Goal: Task Accomplishment & Management: Use online tool/utility

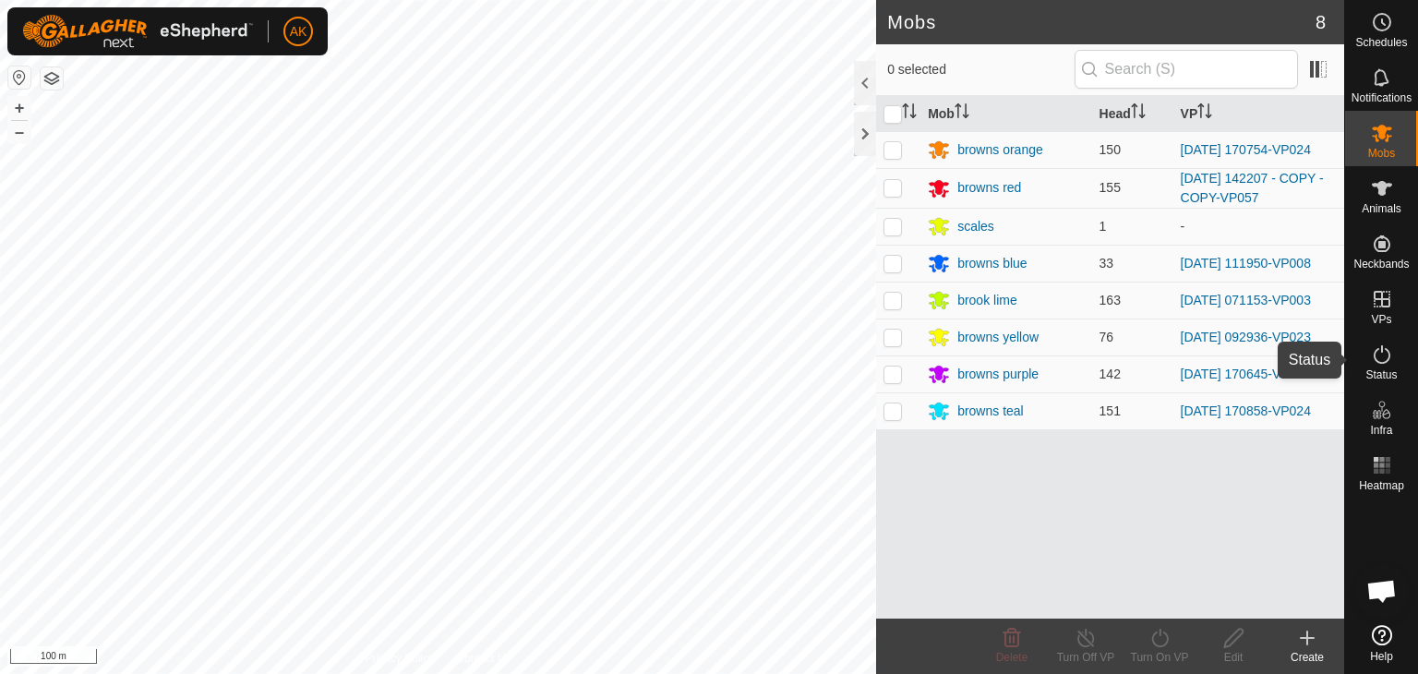
click at [1378, 362] on icon at bounding box center [1382, 354] width 17 height 18
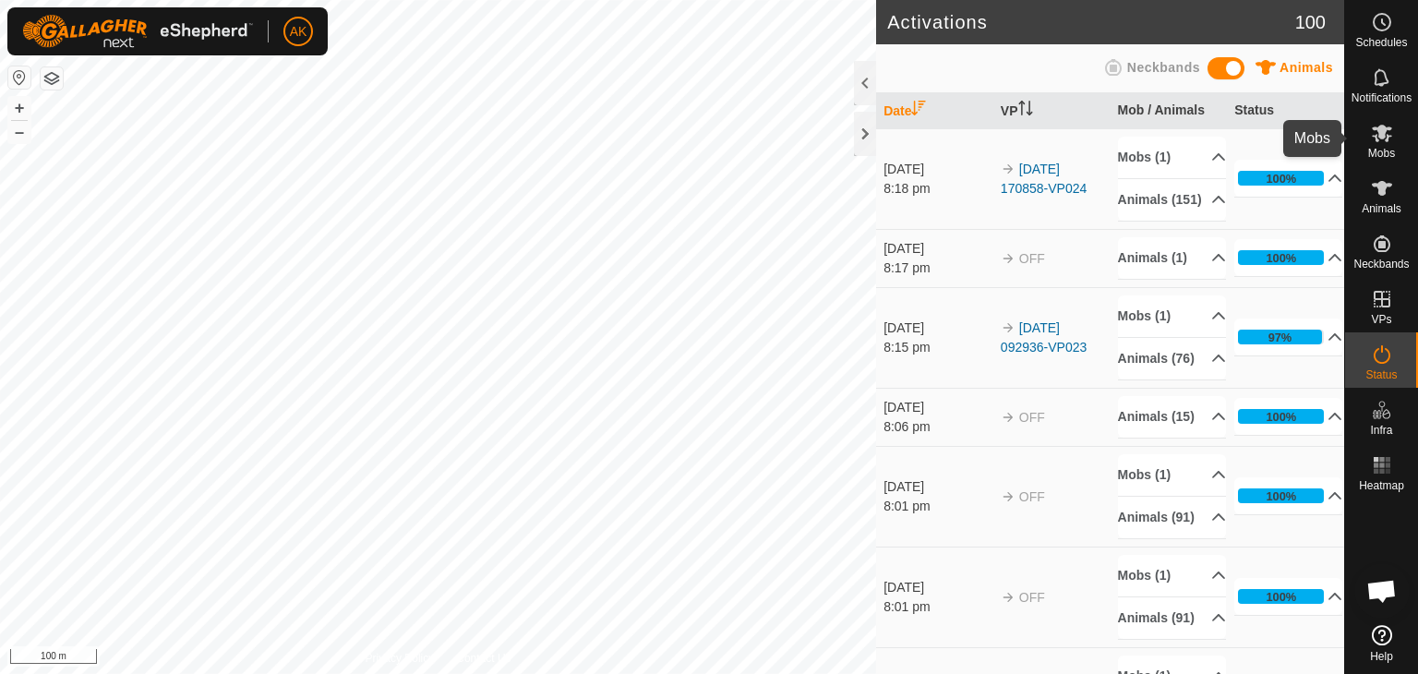
click at [1376, 128] on icon at bounding box center [1382, 134] width 20 height 18
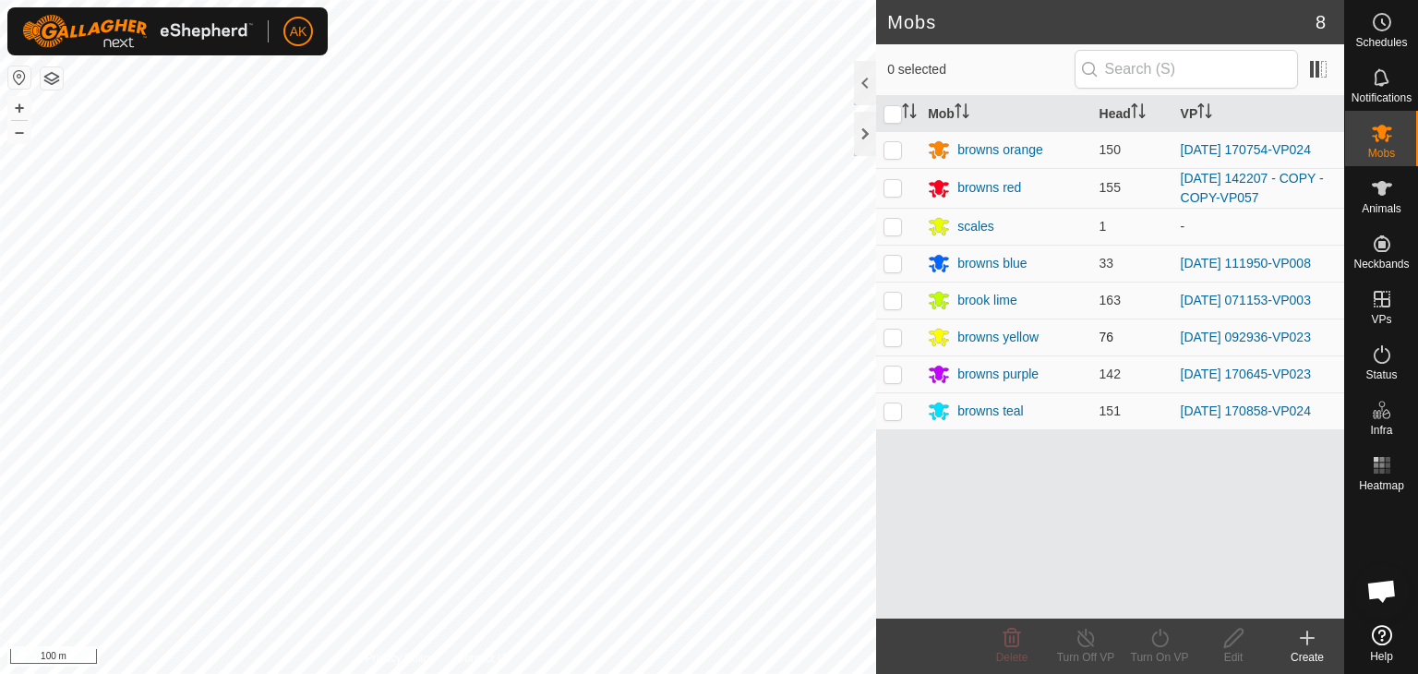
click at [893, 335] on p-checkbox at bounding box center [892, 337] width 18 height 15
checkbox input "true"
click at [1163, 643] on icon at bounding box center [1159, 638] width 17 height 18
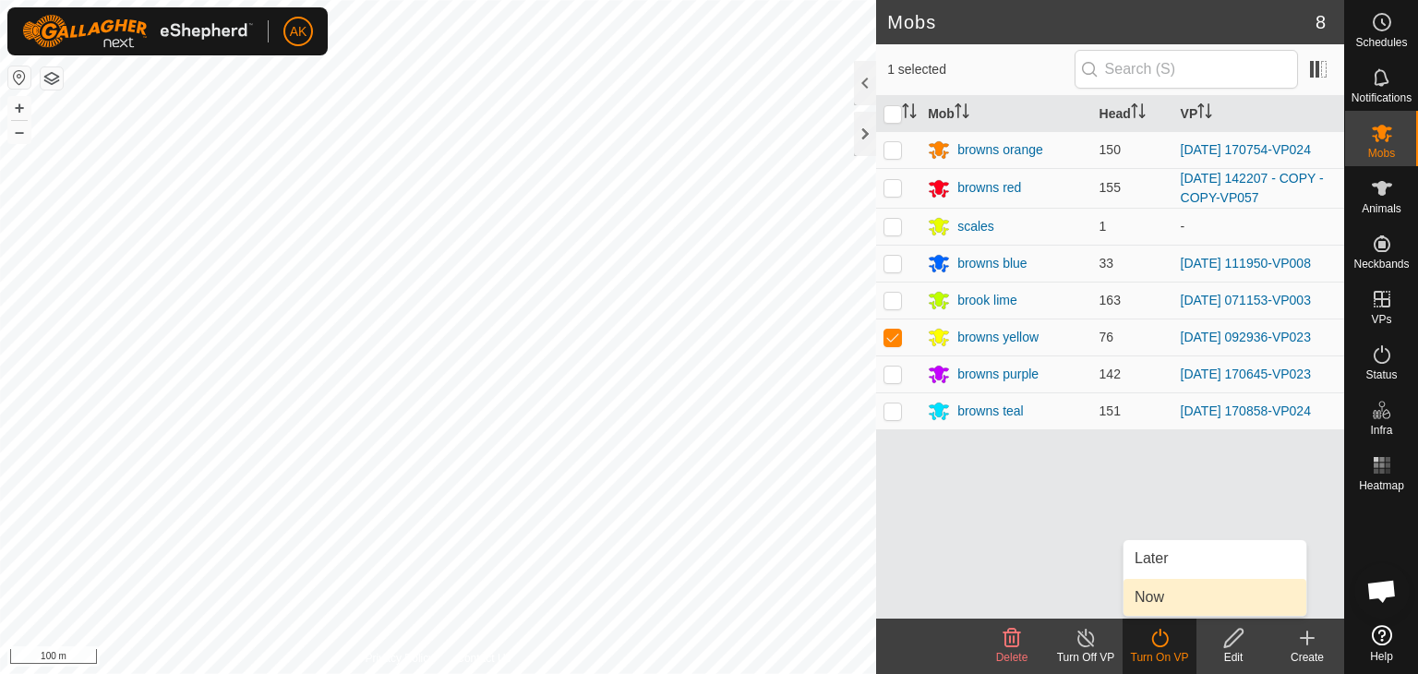
click at [1162, 603] on link "Now" at bounding box center [1214, 597] width 183 height 37
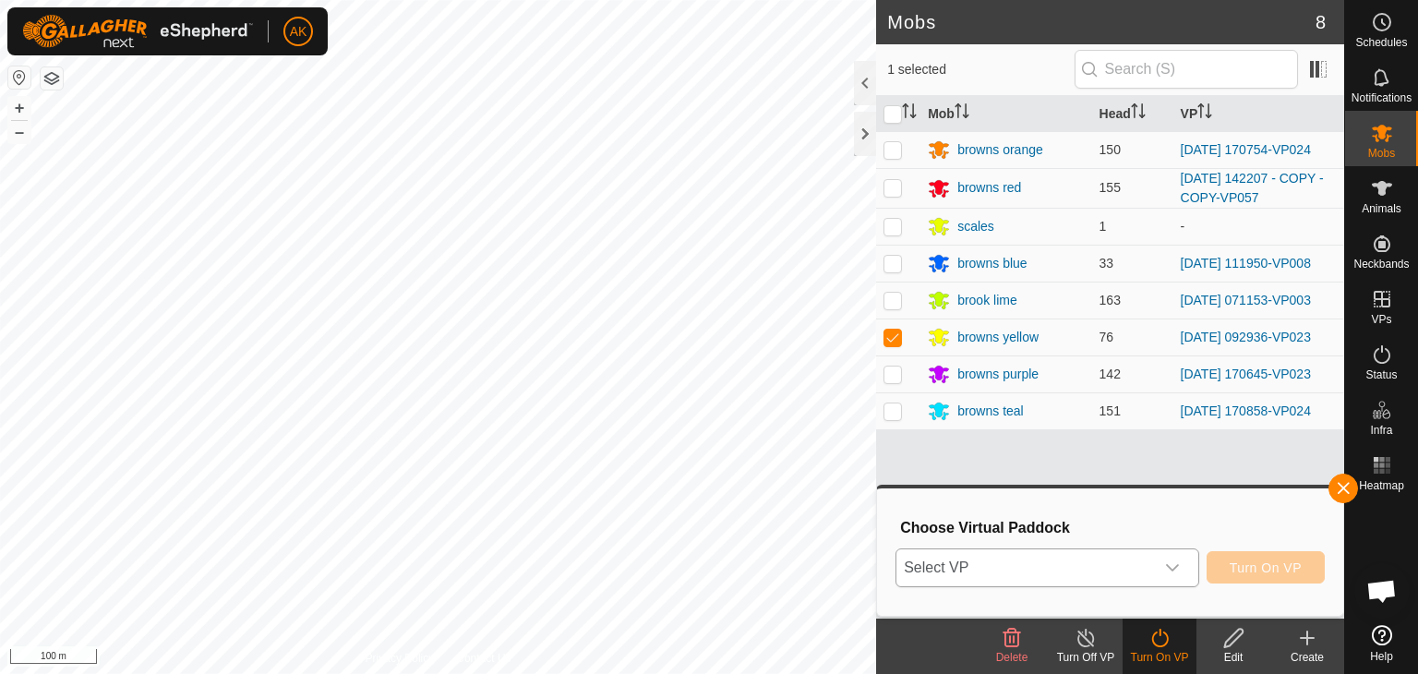
click at [1098, 554] on span "Select VP" at bounding box center [1025, 567] width 258 height 37
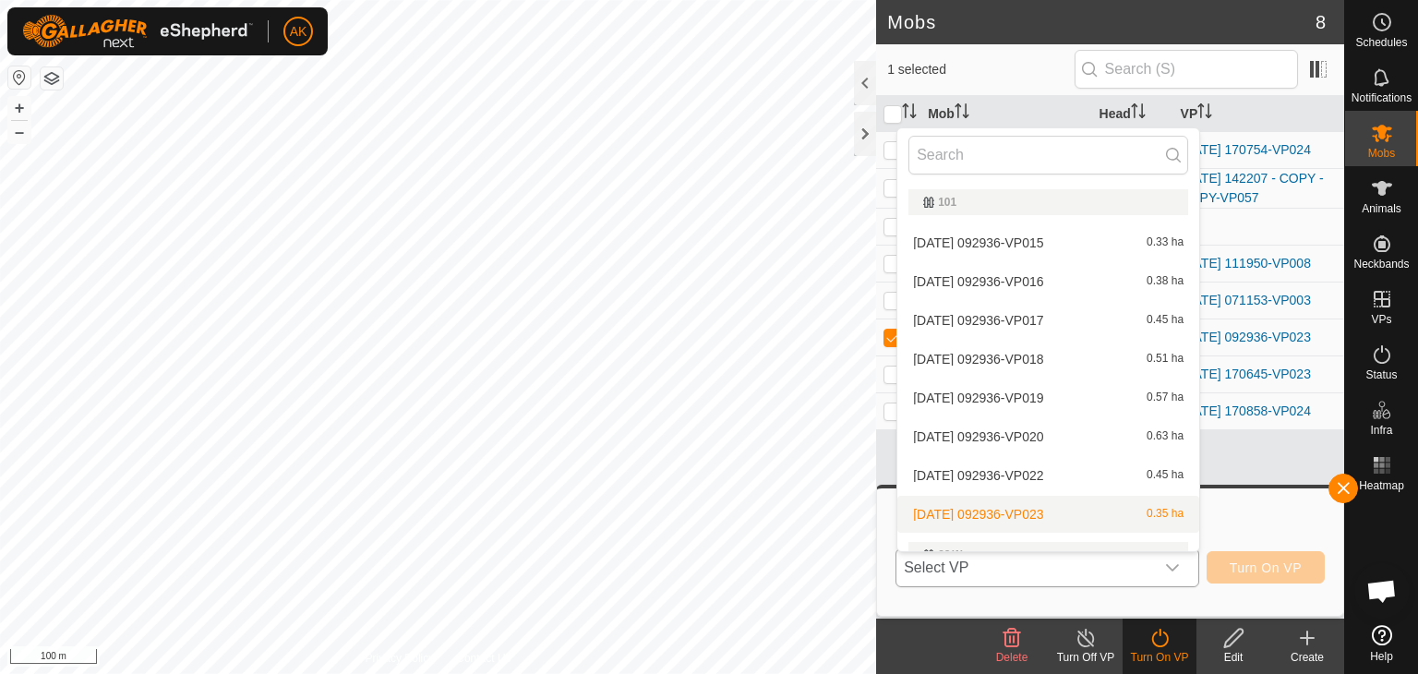
click at [1025, 506] on li "[DATE] 092936-VP023 0.35 ha" at bounding box center [1048, 514] width 302 height 37
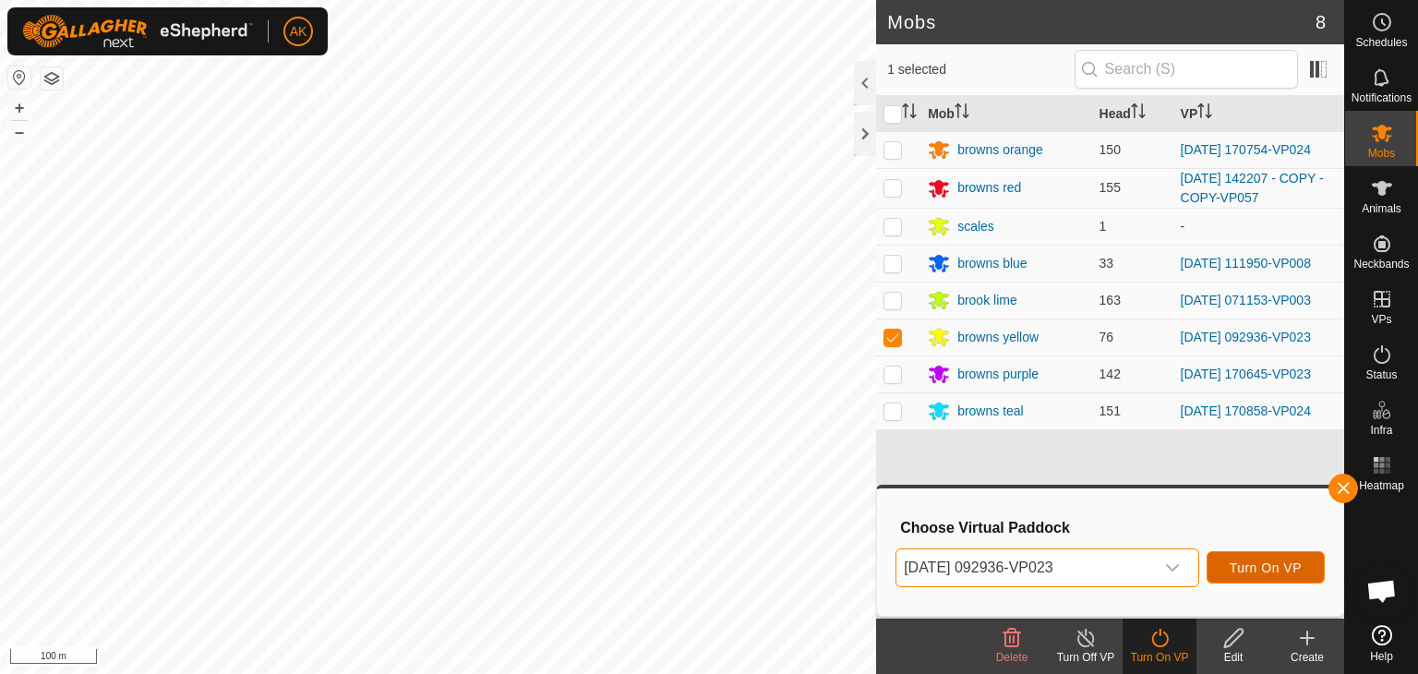
click at [1296, 573] on span "Turn On VP" at bounding box center [1266, 567] width 72 height 15
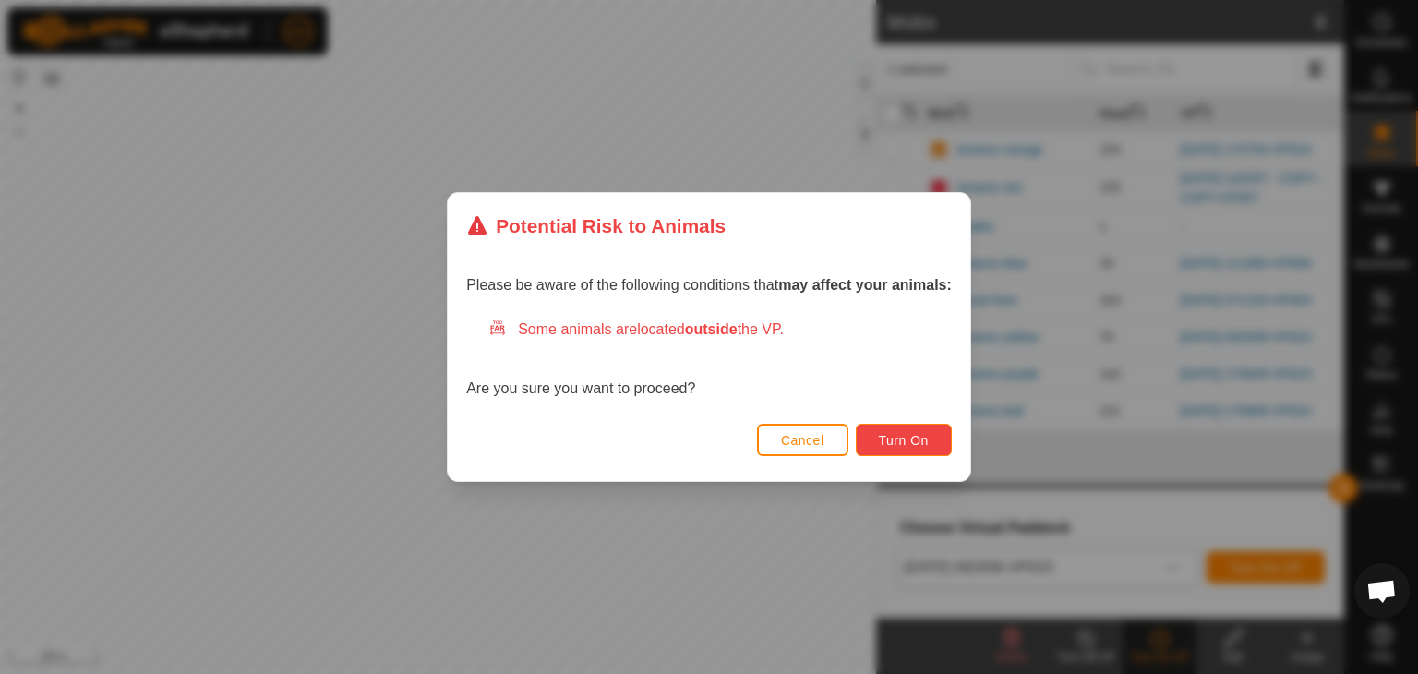
click at [882, 453] on button "Turn On" at bounding box center [904, 440] width 96 height 32
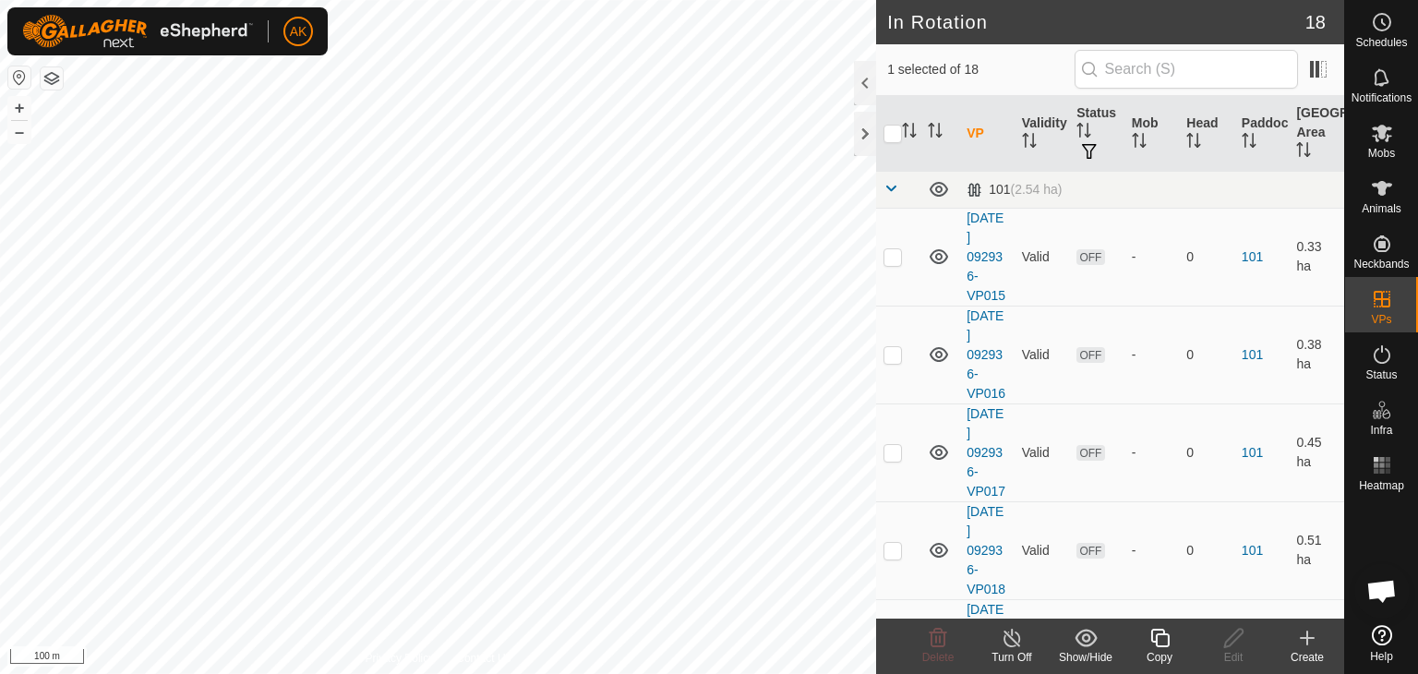
checkbox input "false"
click at [942, 651] on span "Delete" at bounding box center [938, 657] width 32 height 13
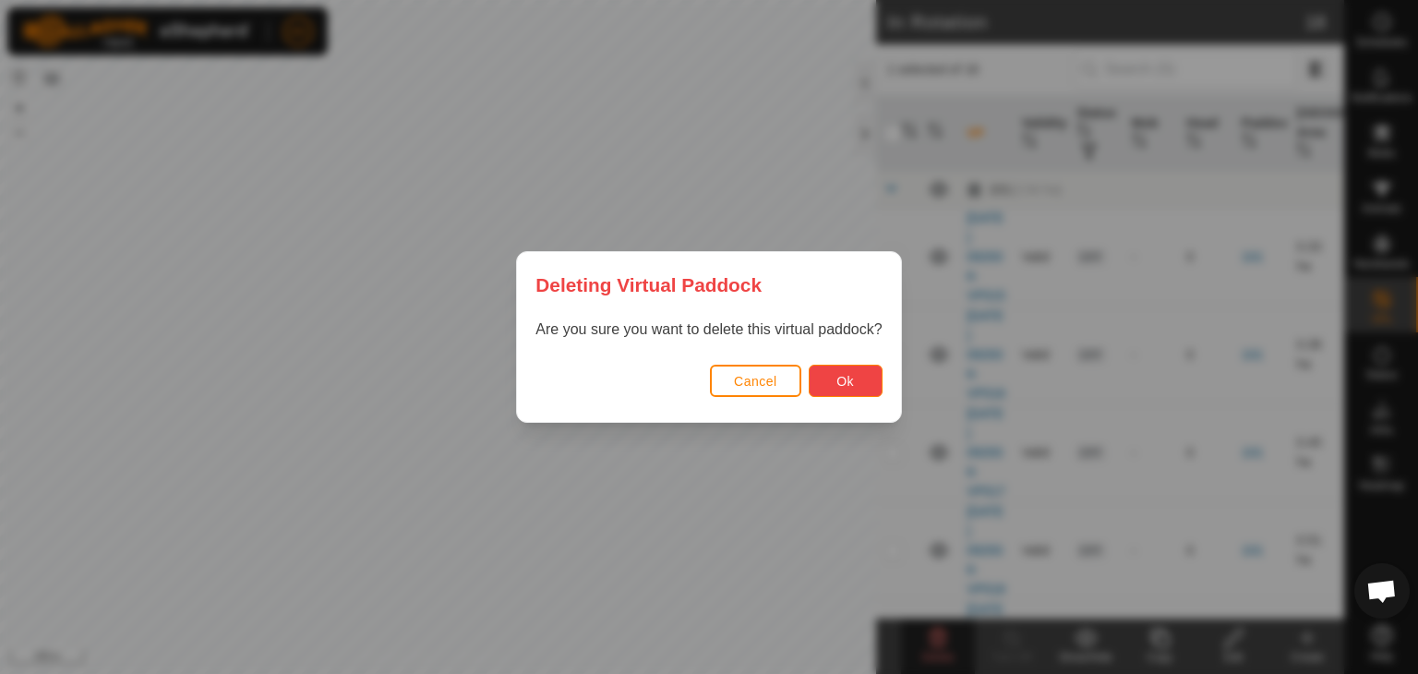
click at [848, 378] on span "Ok" at bounding box center [845, 381] width 18 height 15
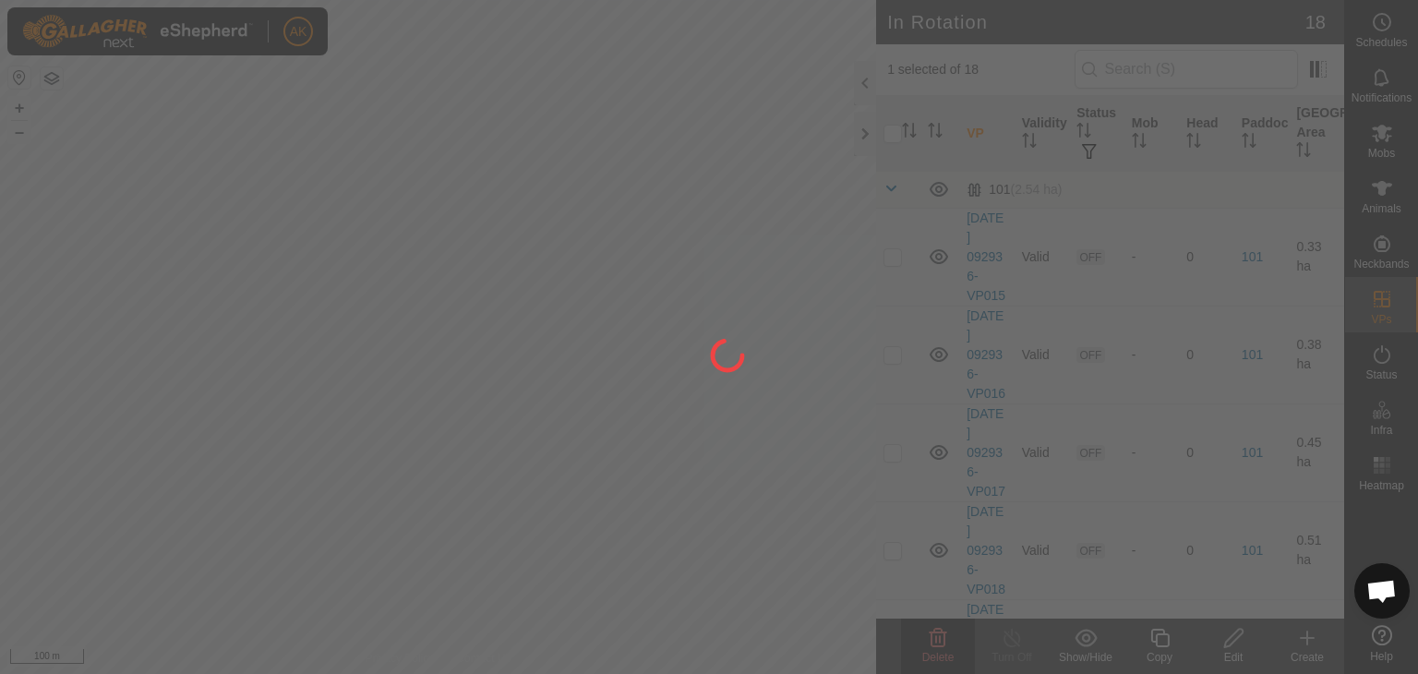
checkbox input "false"
